Goal: Transaction & Acquisition: Purchase product/service

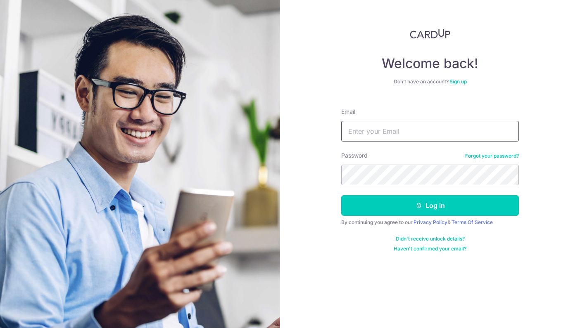
click at [421, 128] on input "Email" at bounding box center [430, 131] width 178 height 21
type input "joecrown.insn@hotmail.com"
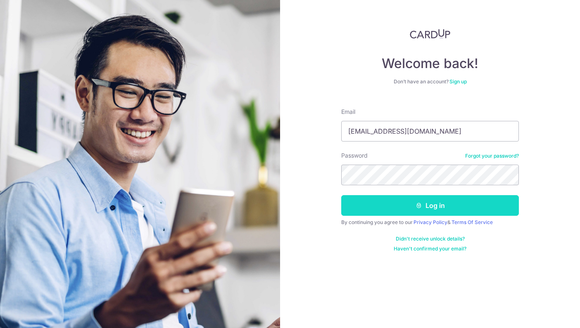
click at [393, 198] on button "Log in" at bounding box center [430, 205] width 178 height 21
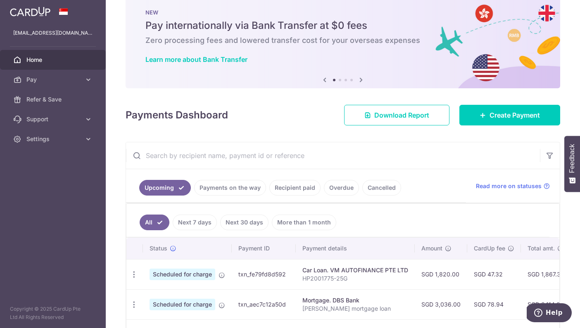
scroll to position [16, 0]
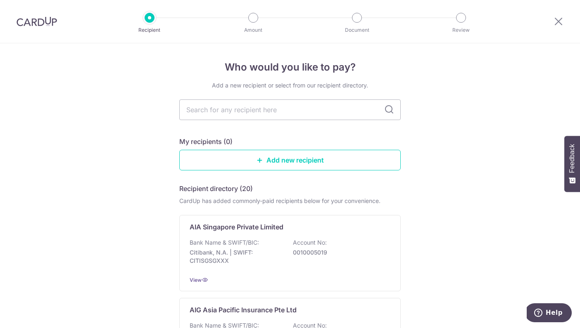
click at [388, 111] on icon at bounding box center [389, 110] width 10 height 10
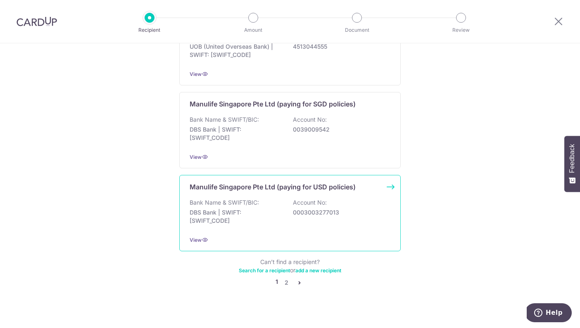
scroll to position [788, 0]
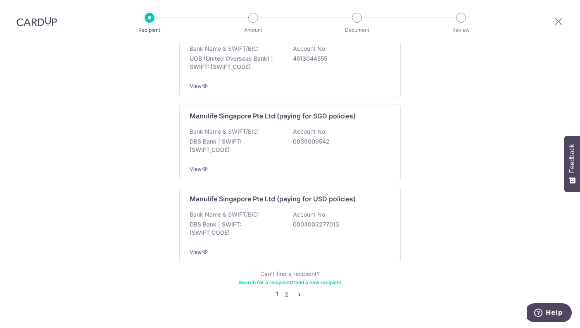
click at [297, 292] on icon "pager" at bounding box center [299, 295] width 7 height 7
click at [287, 290] on link "2" at bounding box center [286, 295] width 10 height 10
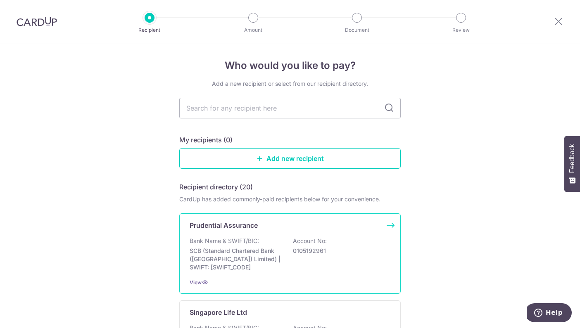
scroll to position [0, 0]
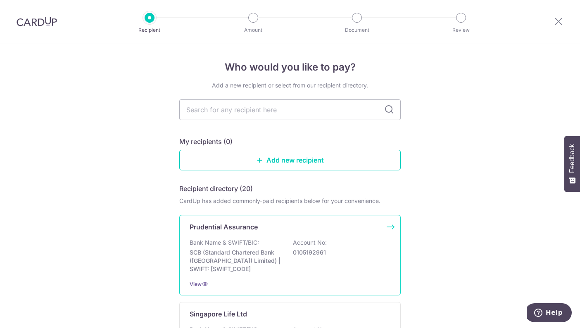
click at [279, 245] on div "Bank Name & SWIFT/BIC: SCB (Standard Chartered Bank (Singapore) Limited) | SWIF…" at bounding box center [290, 256] width 201 height 35
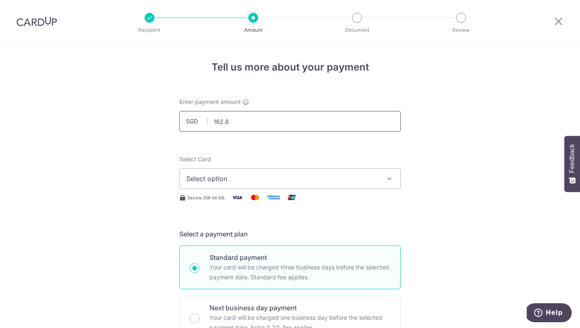
type input "162.86"
click at [306, 180] on span "Select option" at bounding box center [282, 179] width 192 height 10
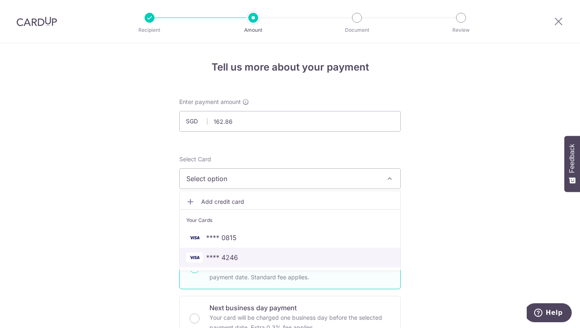
click at [235, 257] on span "**** 4246" at bounding box center [222, 258] width 32 height 10
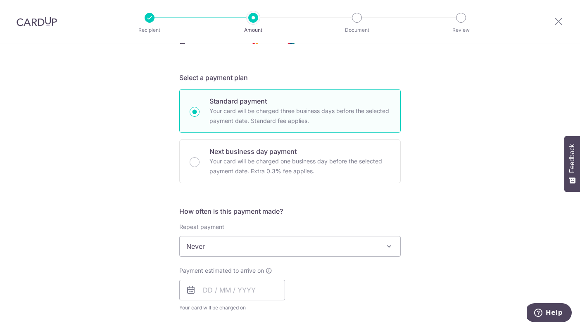
scroll to position [158, 0]
click at [340, 247] on span "Never" at bounding box center [290, 245] width 221 height 20
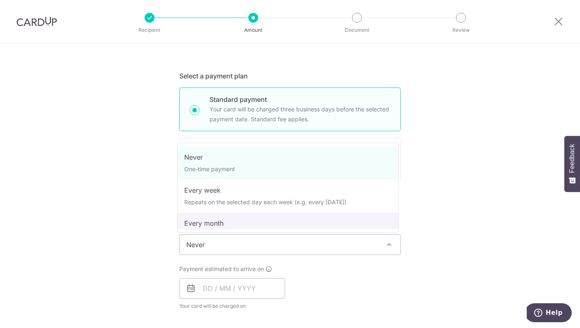
select select "3"
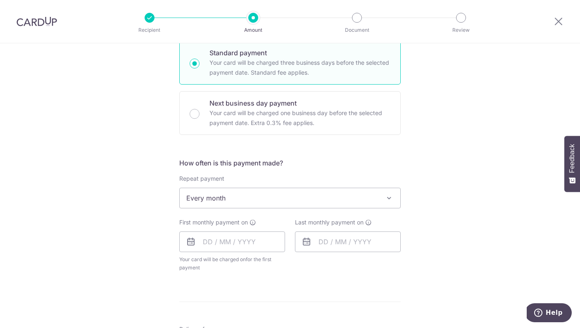
scroll to position [235, 0]
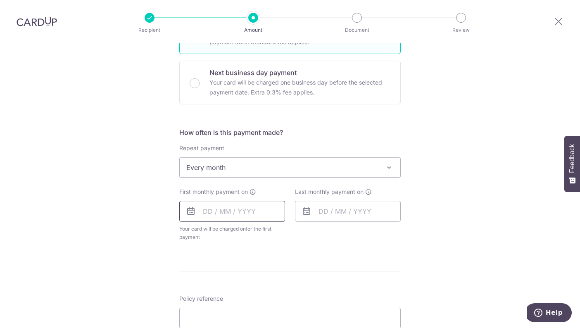
click at [202, 211] on input "text" at bounding box center [232, 211] width 106 height 21
click at [243, 267] on table "Sun Mon Tue Wed Thu Fri Sat 1 2 3 4 5 6 7 8 9 10 11 12 13 14 15 16 17 18 19 20 …" at bounding box center [246, 294] width 116 height 99
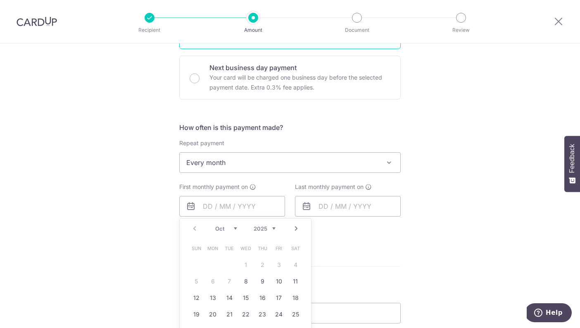
scroll to position [272, 0]
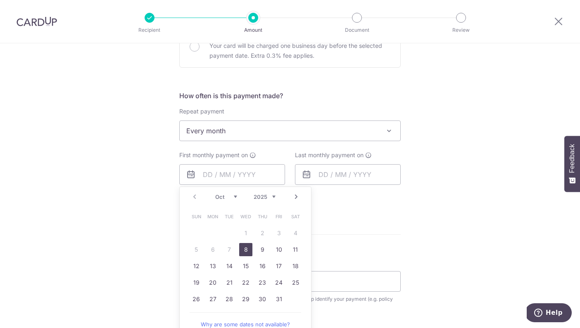
click at [245, 247] on link "8" at bounding box center [245, 249] width 13 height 13
type input "[DATE]"
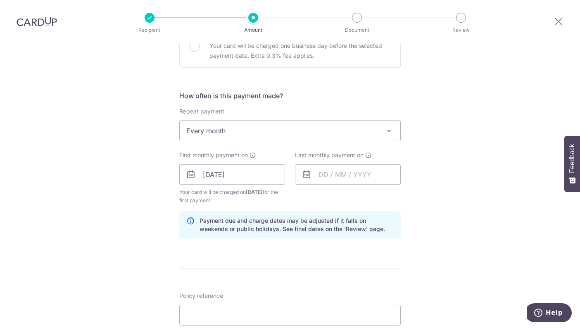
click at [335, 232] on p "Payment due and charge dates may be adjusted if it falls on weekends or public …" at bounding box center [296, 225] width 194 height 17
click at [322, 176] on input "text" at bounding box center [348, 174] width 106 height 21
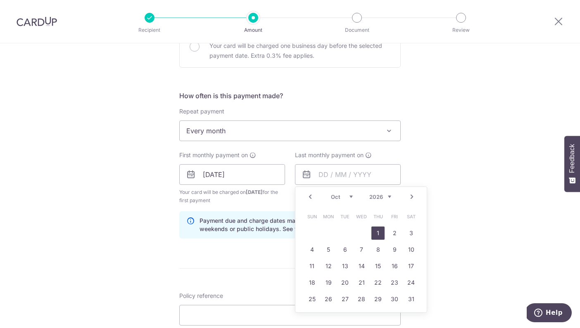
click at [374, 233] on link "1" at bounding box center [377, 233] width 13 height 13
type input "01/10/2026"
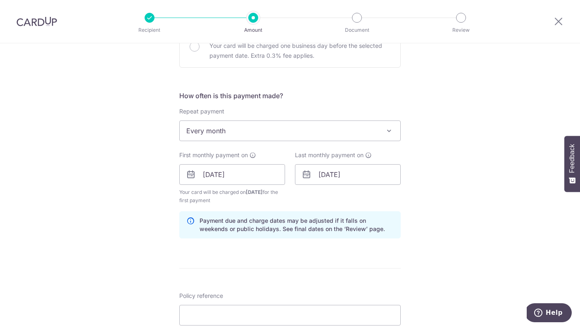
click at [431, 215] on div "Tell us more about your payment Enter payment amount SGD 162.86 162.86 Select C…" at bounding box center [290, 165] width 580 height 789
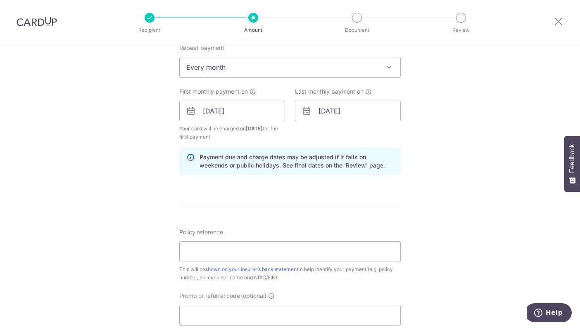
scroll to position [334, 0]
click at [293, 248] on input "Policy reference" at bounding box center [289, 253] width 221 height 21
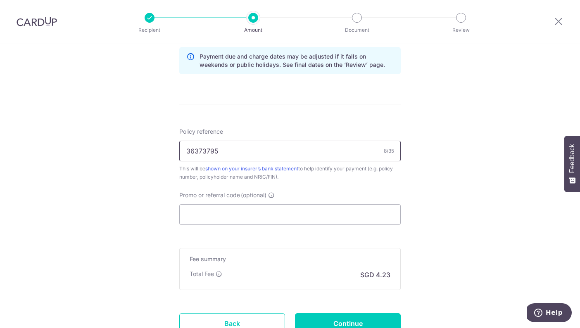
scroll to position [475, 0]
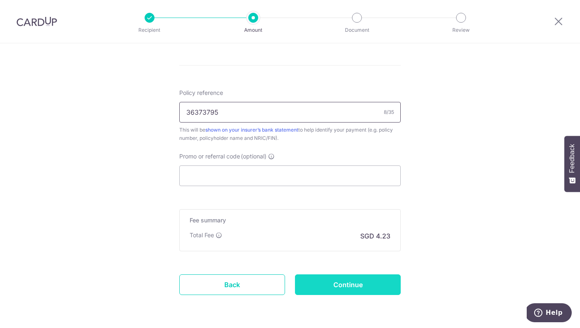
type input "36373795"
click at [349, 285] on input "Continue" at bounding box center [348, 285] width 106 height 21
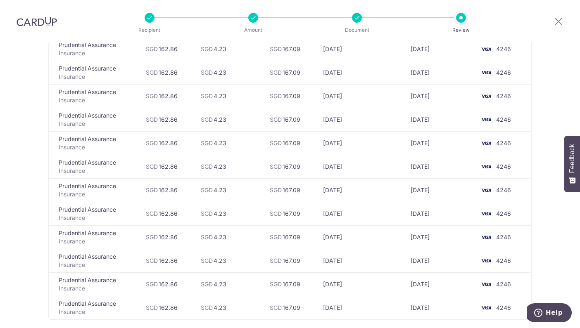
scroll to position [221, 0]
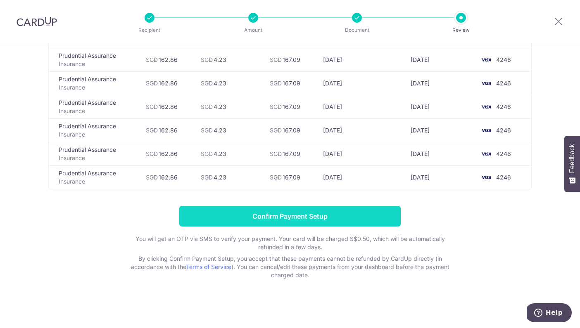
click at [343, 210] on input "Confirm Payment Setup" at bounding box center [289, 216] width 221 height 21
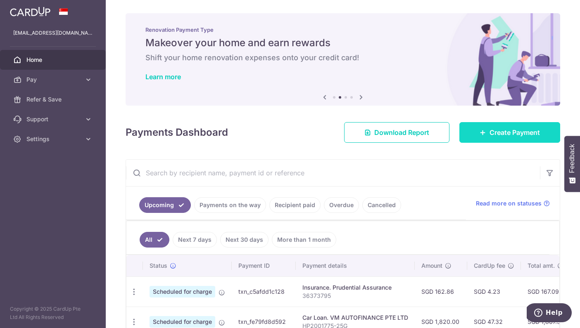
click at [480, 133] on icon at bounding box center [483, 132] width 7 height 7
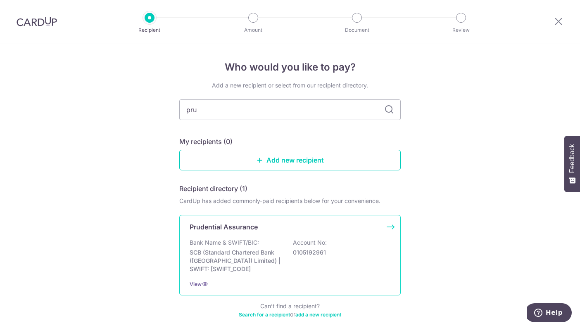
click at [302, 222] on div "Prudential Assurance" at bounding box center [285, 227] width 191 height 10
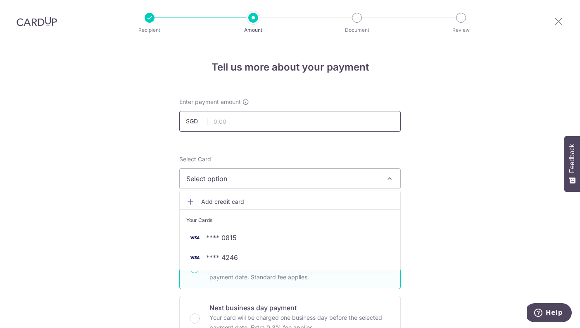
click at [228, 118] on input "text" at bounding box center [289, 121] width 221 height 21
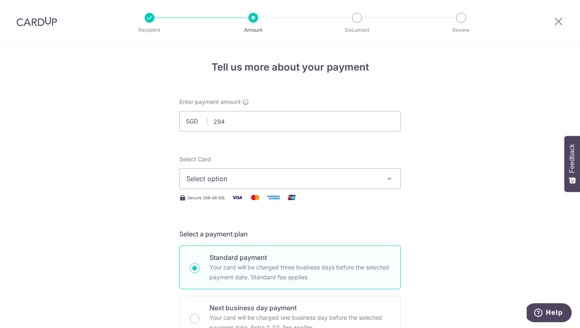
type input "294.00"
click at [249, 183] on span "Select option" at bounding box center [282, 179] width 192 height 10
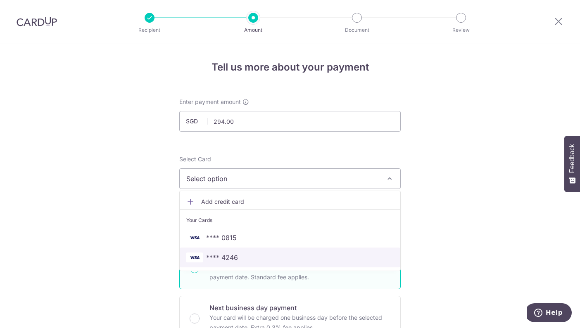
click at [235, 257] on span "**** 4246" at bounding box center [222, 258] width 32 height 10
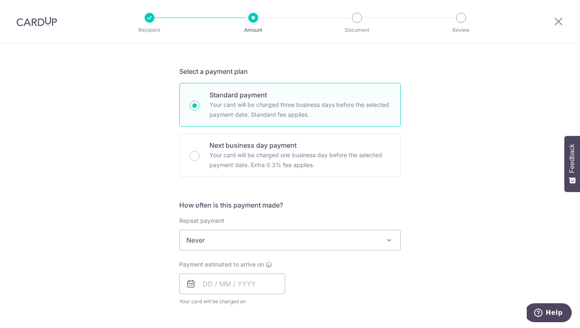
scroll to position [237, 0]
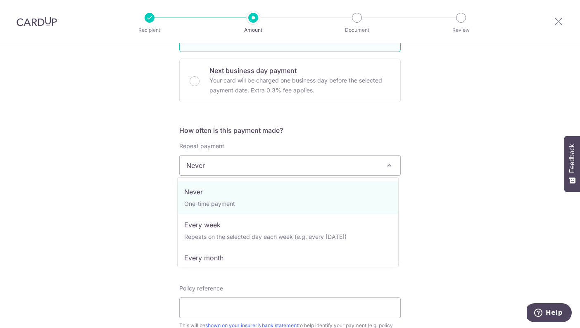
click at [294, 171] on span "Never" at bounding box center [290, 166] width 221 height 20
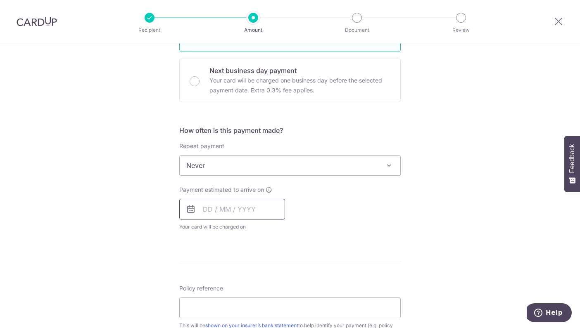
click at [207, 210] on input "text" at bounding box center [232, 209] width 106 height 21
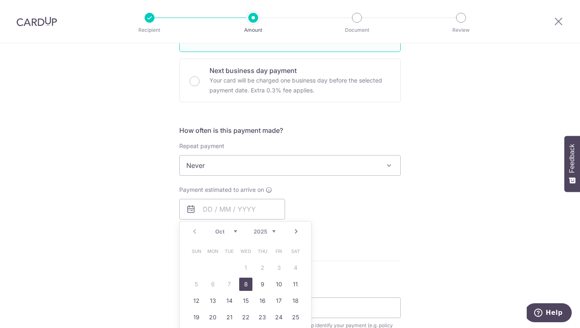
click at [245, 288] on link "8" at bounding box center [245, 284] width 13 height 13
type input "[DATE]"
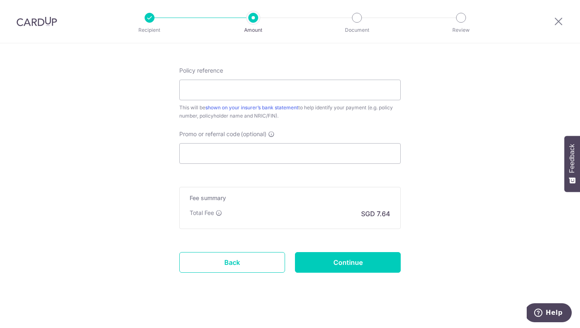
scroll to position [425, 0]
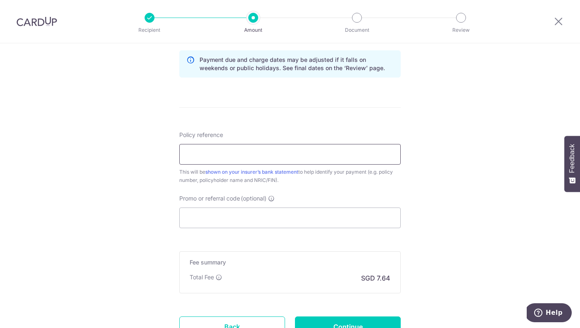
click at [260, 159] on input "Policy reference" at bounding box center [289, 154] width 221 height 21
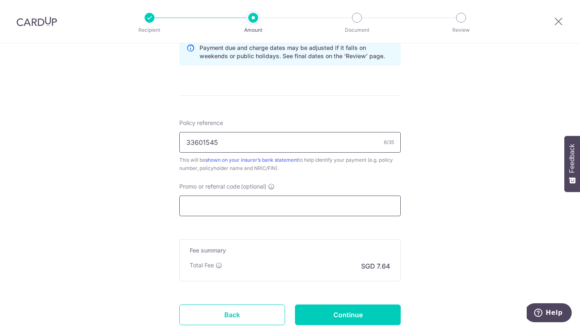
scroll to position [448, 0]
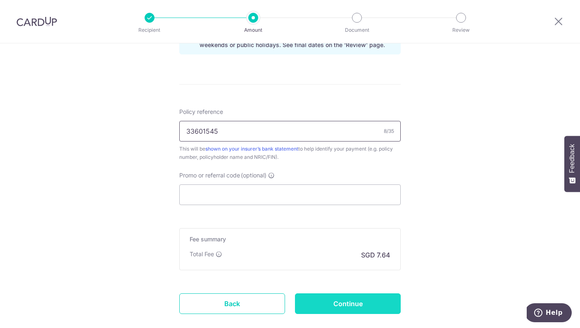
type input "33601545"
click at [366, 305] on input "Continue" at bounding box center [348, 304] width 106 height 21
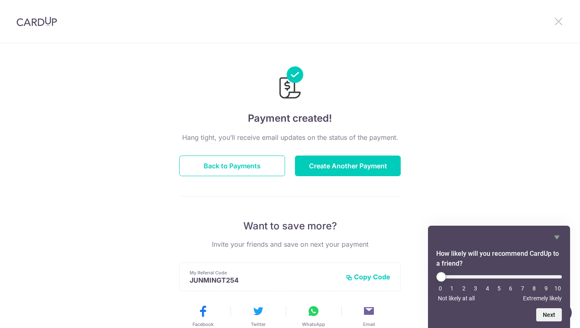
click at [561, 24] on icon at bounding box center [558, 21] width 10 height 10
